Goal: Task Accomplishment & Management: Manage account settings

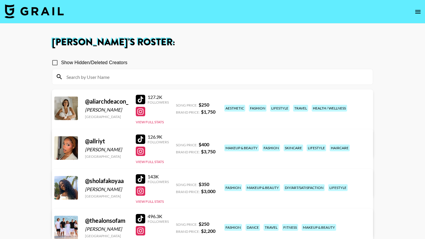
scroll to position [125, 0]
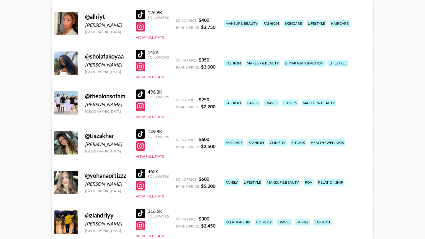
click at [214, 60] on link "View/Edit Details" at bounding box center [139, 63] width 152 height 6
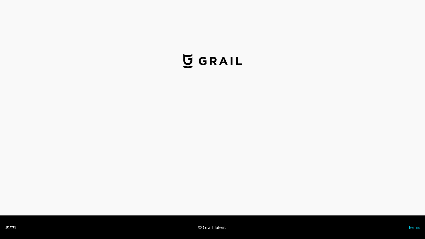
select select "USD"
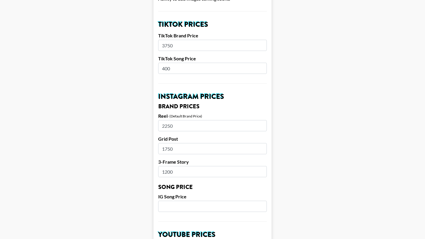
scroll to position [207, 0]
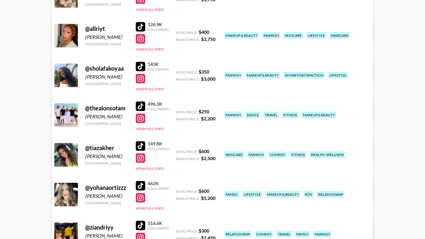
scroll to position [109, 0]
